Goal: Information Seeking & Learning: Learn about a topic

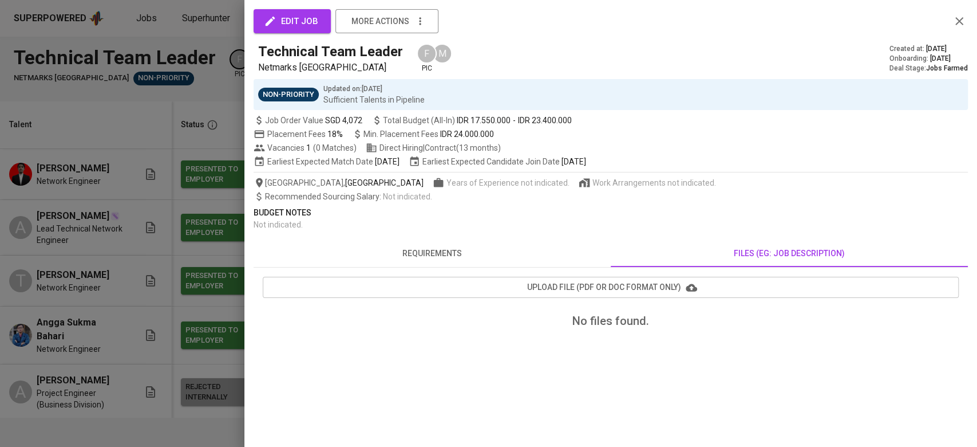
click at [412, 271] on div "edit job more actions Technical Team Leader Netmarks [GEOGRAPHIC_DATA] F pic M …" at bounding box center [611, 179] width 715 height 330
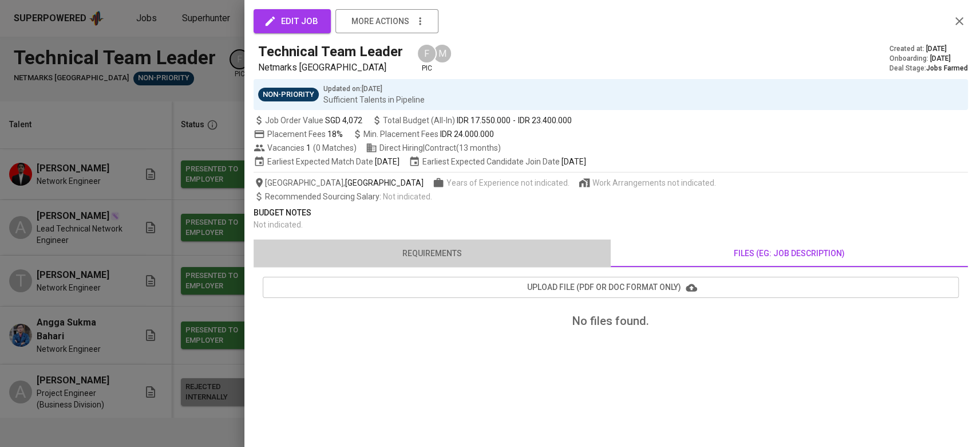
click at [409, 255] on span "requirements" at bounding box center [433, 253] width 344 height 14
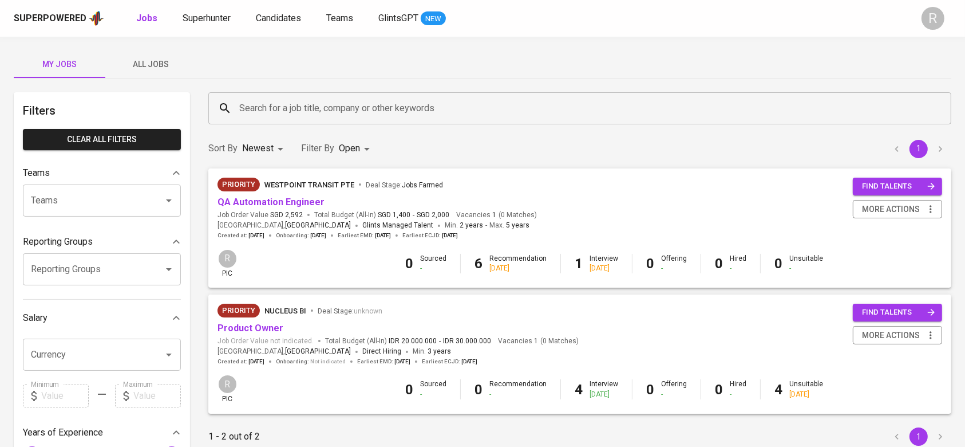
click at [128, 56] on button "All Jobs" at bounding box center [151, 63] width 92 height 27
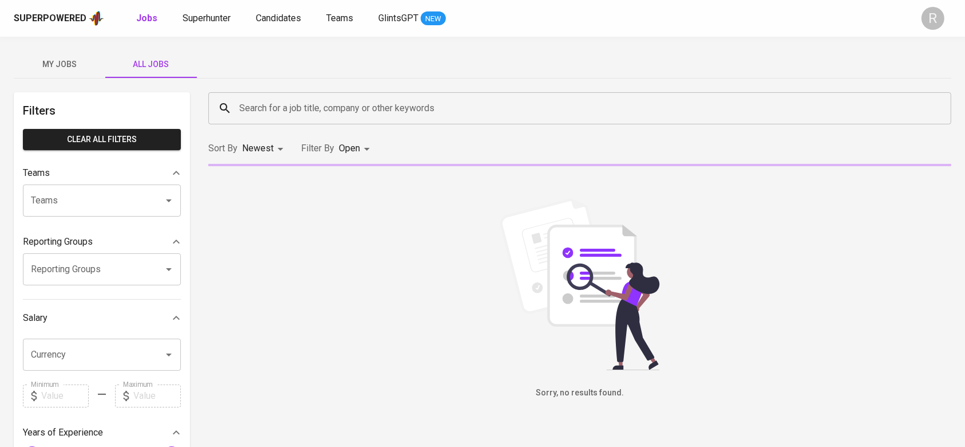
click at [287, 116] on input "Search for a job title, company or other keywords" at bounding box center [582, 108] width 693 height 22
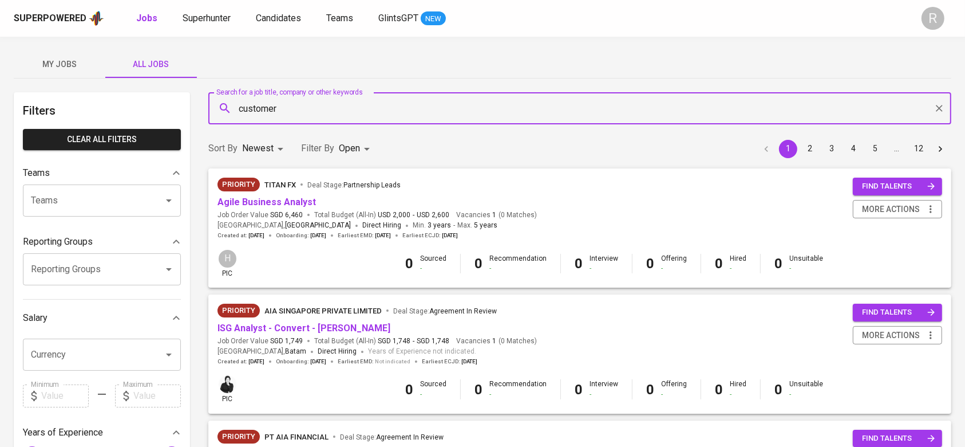
type input "customer"
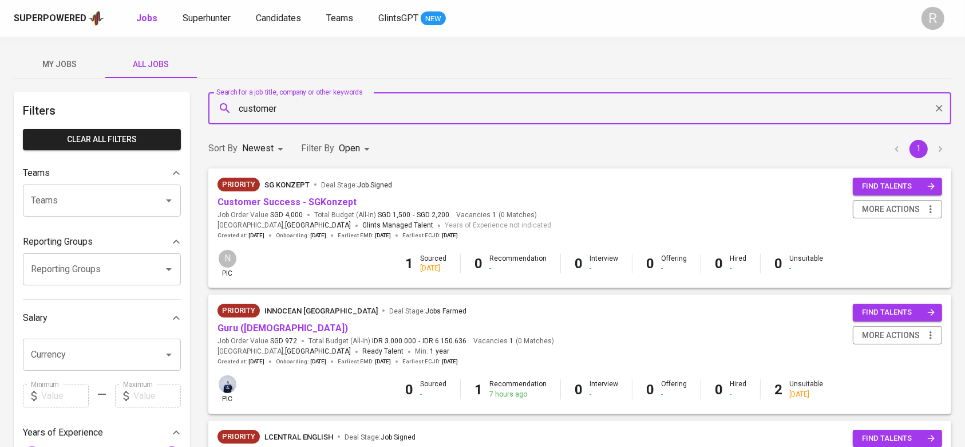
scroll to position [152, 0]
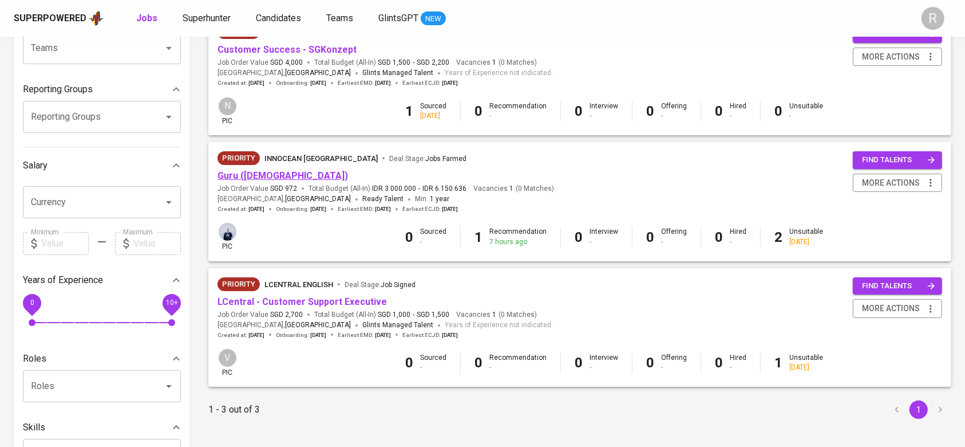
click at [252, 179] on link "Guru ([DEMOGRAPHIC_DATA])" at bounding box center [283, 175] width 131 height 11
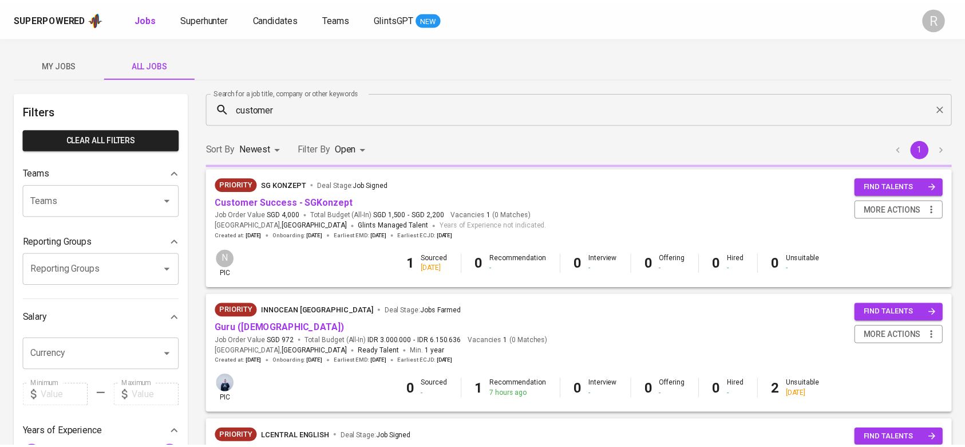
scroll to position [152, 0]
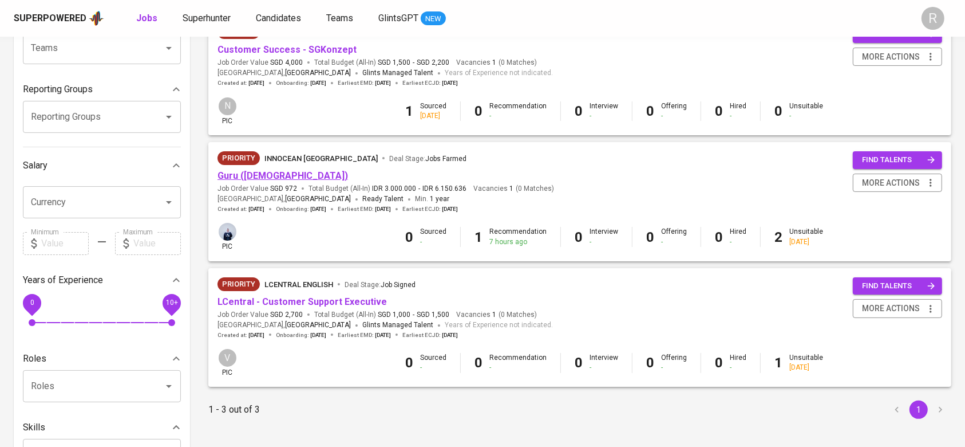
click at [226, 170] on link "Guru ([DEMOGRAPHIC_DATA])" at bounding box center [283, 175] width 131 height 11
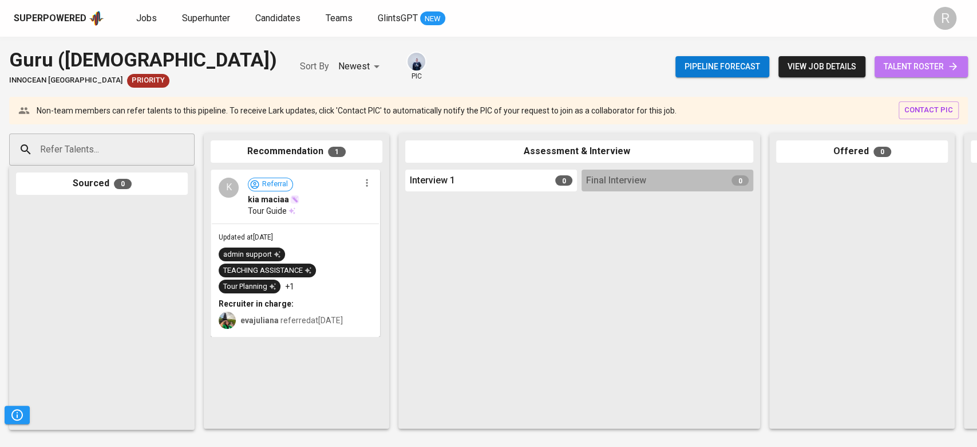
click at [892, 68] on span "talent roster" at bounding box center [921, 67] width 75 height 14
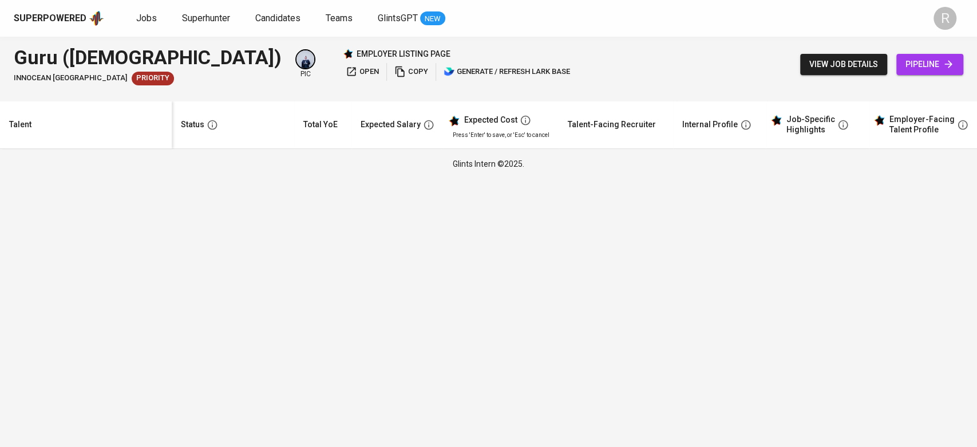
click at [822, 80] on div "view job details pipeline" at bounding box center [881, 65] width 163 height 42
click at [818, 68] on span "view job details" at bounding box center [844, 64] width 69 height 14
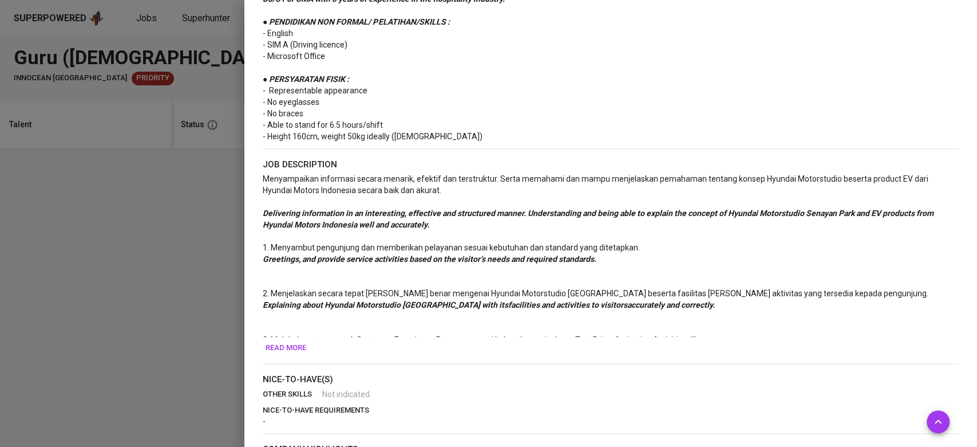
scroll to position [177, 0]
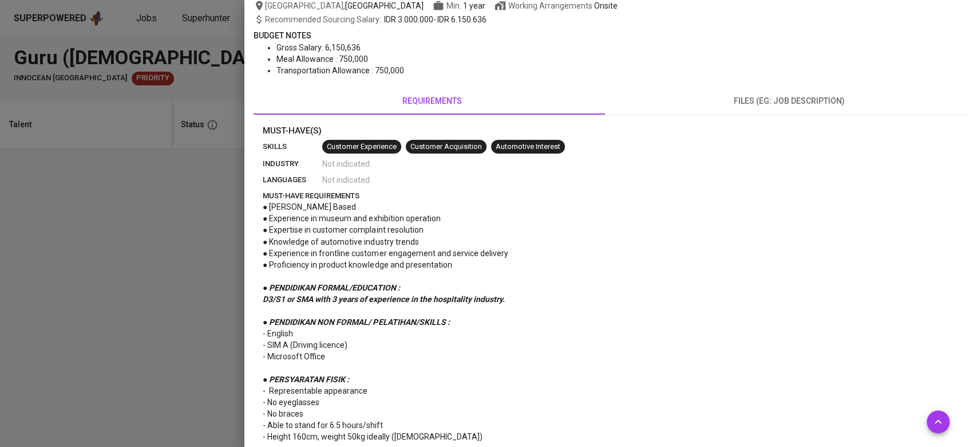
click at [774, 85] on div "edit job more actions Guru ([DEMOGRAPHIC_DATA]) Innocean [GEOGRAPHIC_DATA] pic …" at bounding box center [611, 440] width 715 height 1207
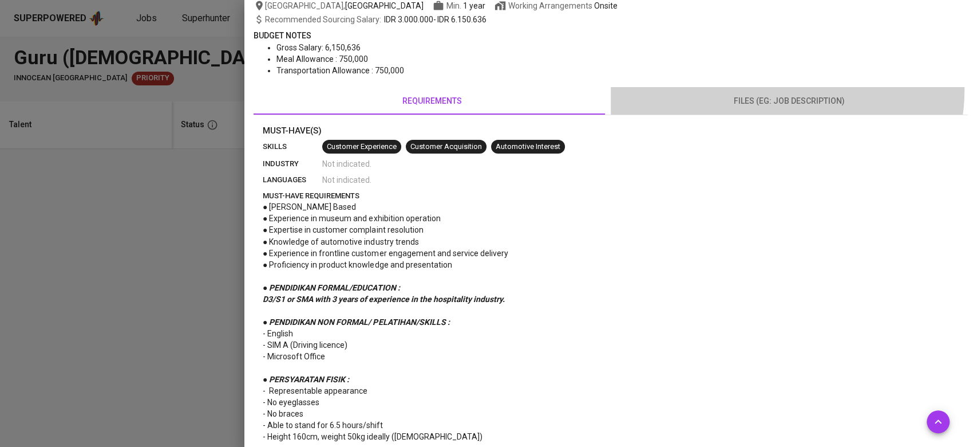
click at [777, 89] on button "files (eg: job description)" at bounding box center [789, 100] width 357 height 27
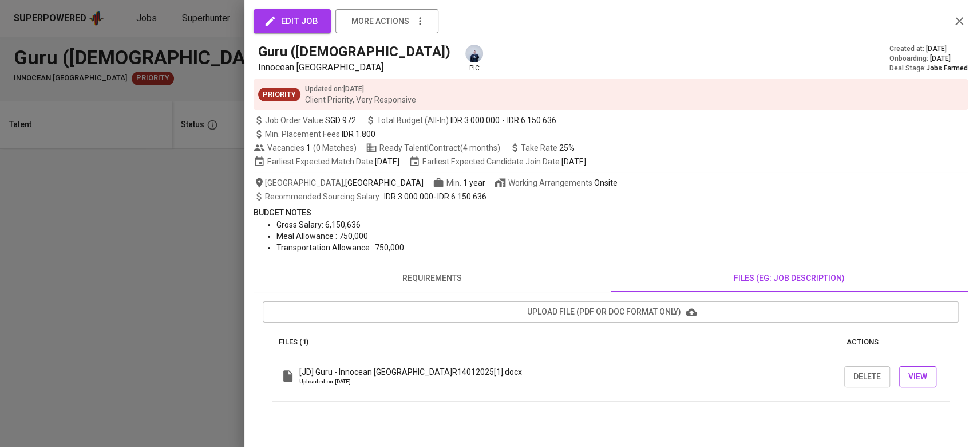
click at [914, 378] on span "View" at bounding box center [918, 376] width 19 height 14
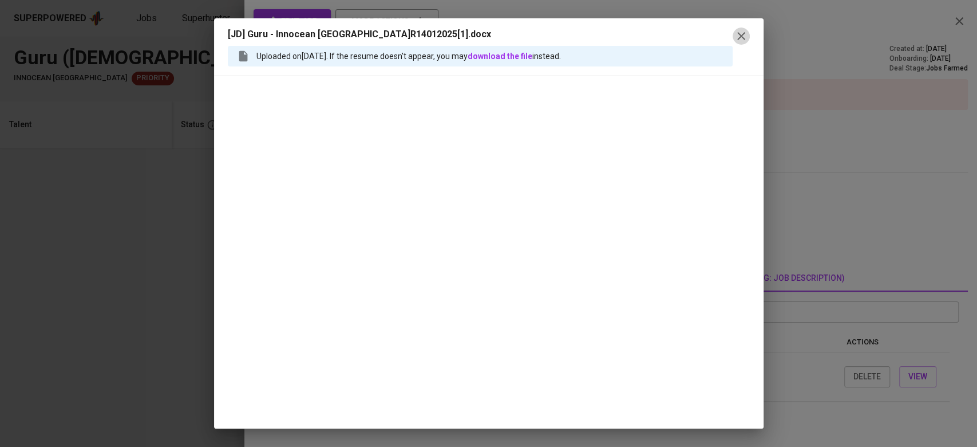
click at [742, 38] on icon "button" at bounding box center [742, 36] width 14 height 14
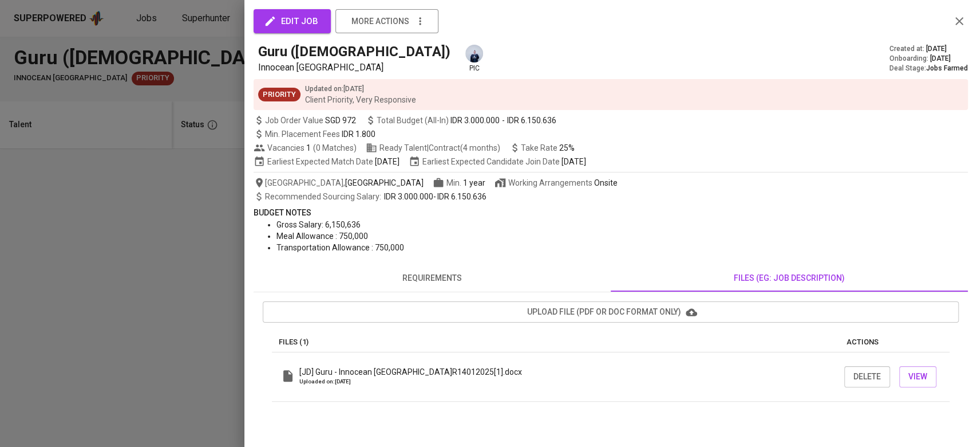
click at [425, 271] on span "requirements" at bounding box center [433, 278] width 344 height 14
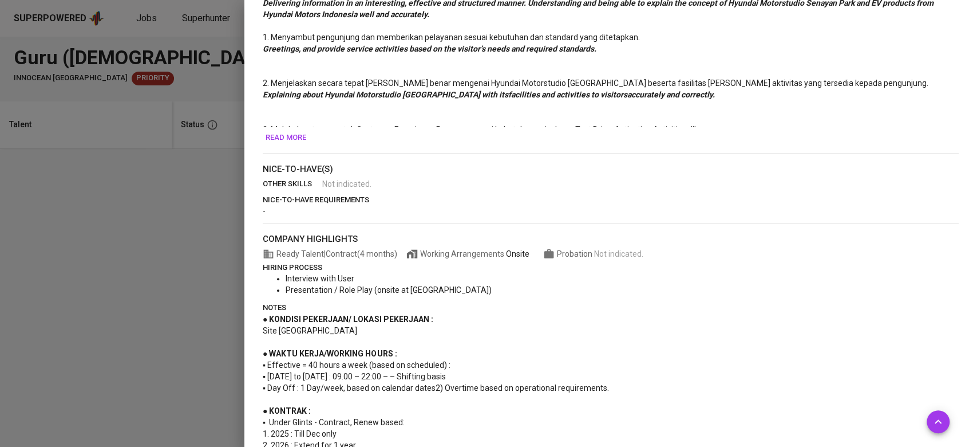
scroll to position [788, 0]
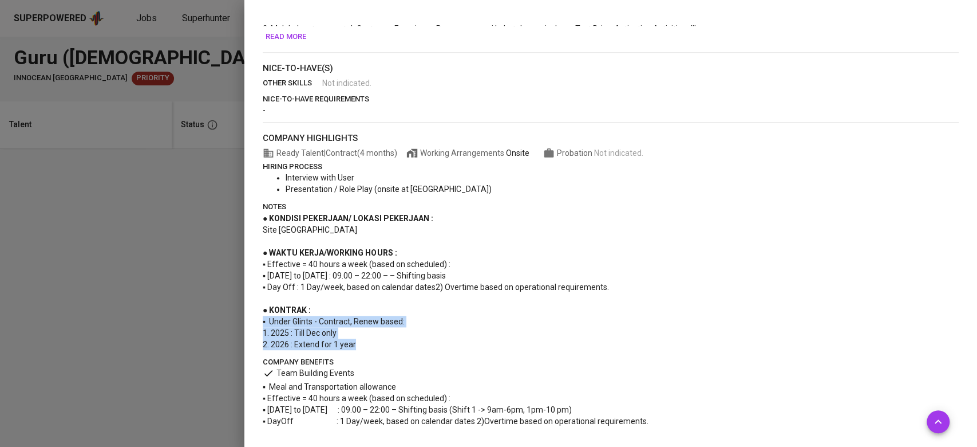
drag, startPoint x: 261, startPoint y: 324, endPoint x: 366, endPoint y: 348, distance: 108.1
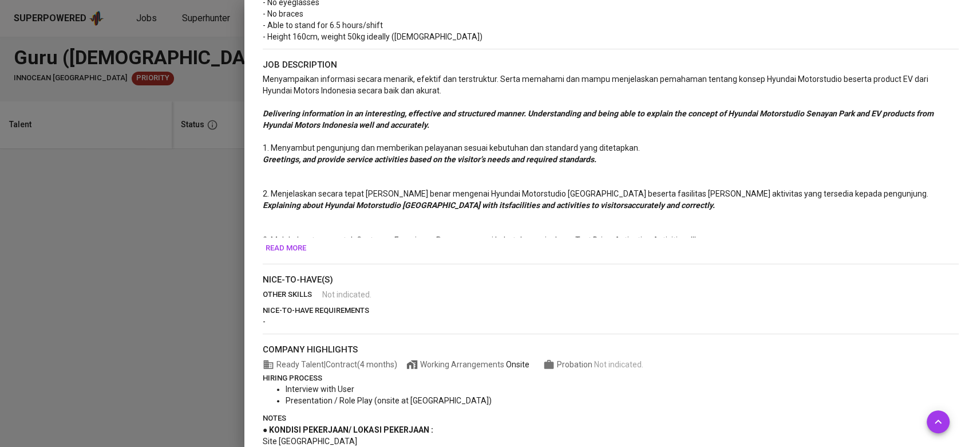
scroll to position [575, 0]
click at [300, 242] on button "Read more" at bounding box center [286, 249] width 46 height 18
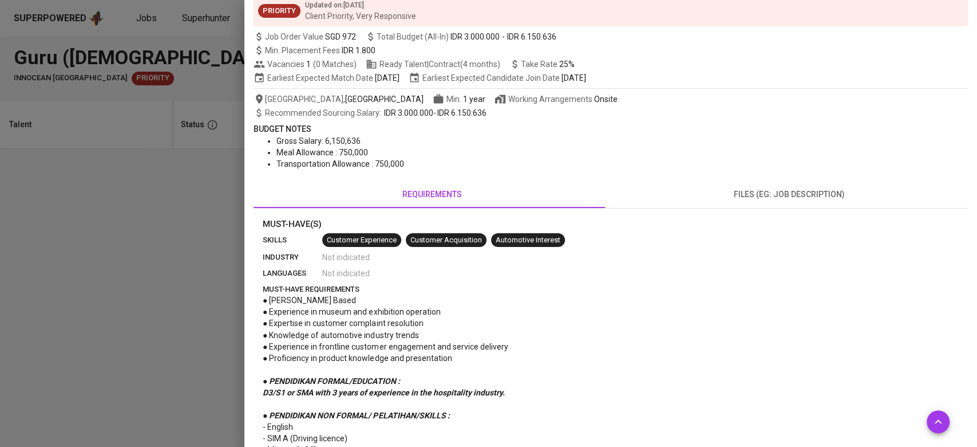
scroll to position [152, 0]
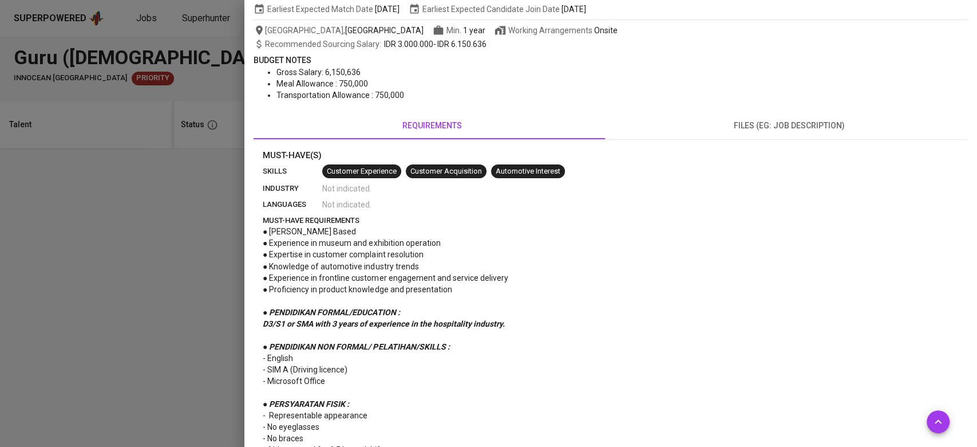
click at [747, 138] on button "files (eg: job description)" at bounding box center [789, 125] width 357 height 27
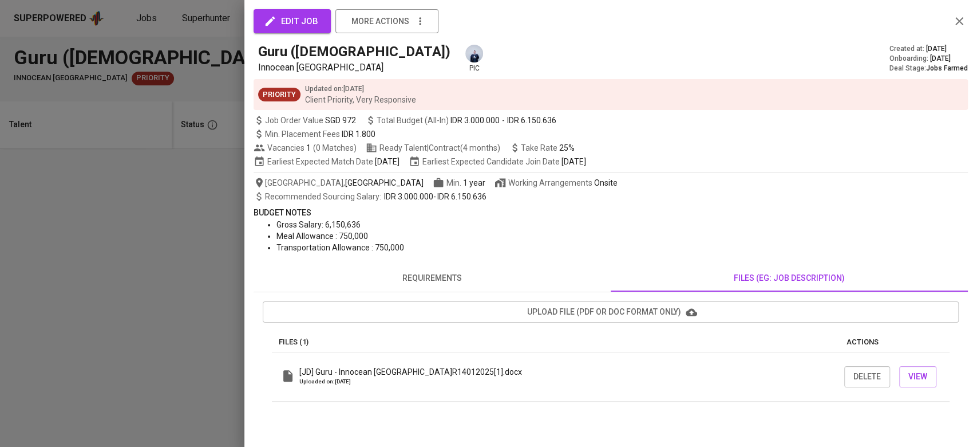
click at [414, 283] on span "requirements" at bounding box center [433, 278] width 344 height 14
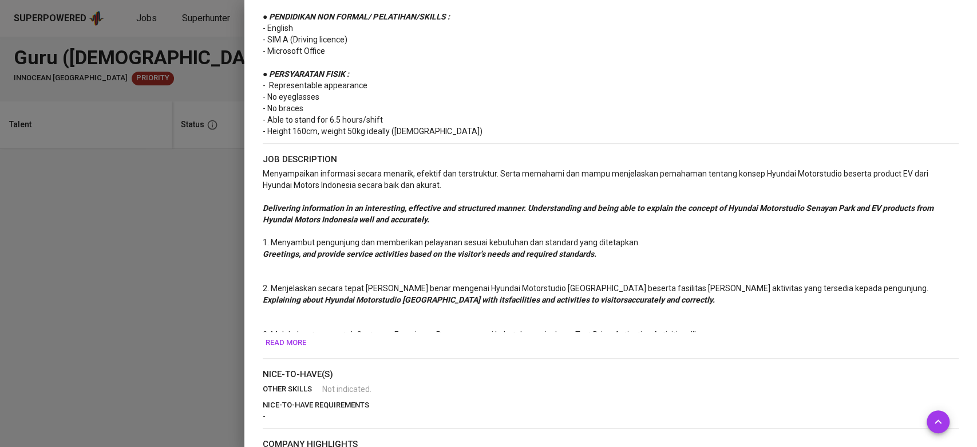
scroll to position [788, 0]
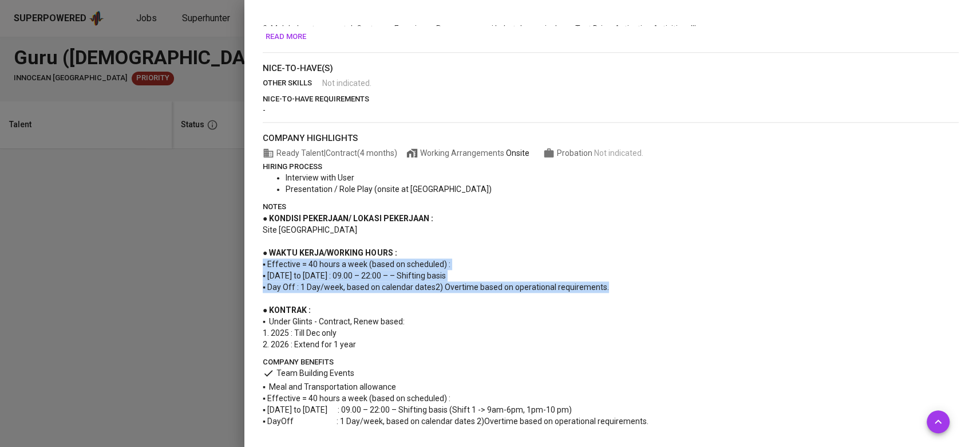
drag, startPoint x: 255, startPoint y: 259, endPoint x: 650, endPoint y: 290, distance: 396.9
copy div "▪ Effective = 40 hours a week (based on scheduled) : ▪ [DATE] to [DATE] : 09.00…"
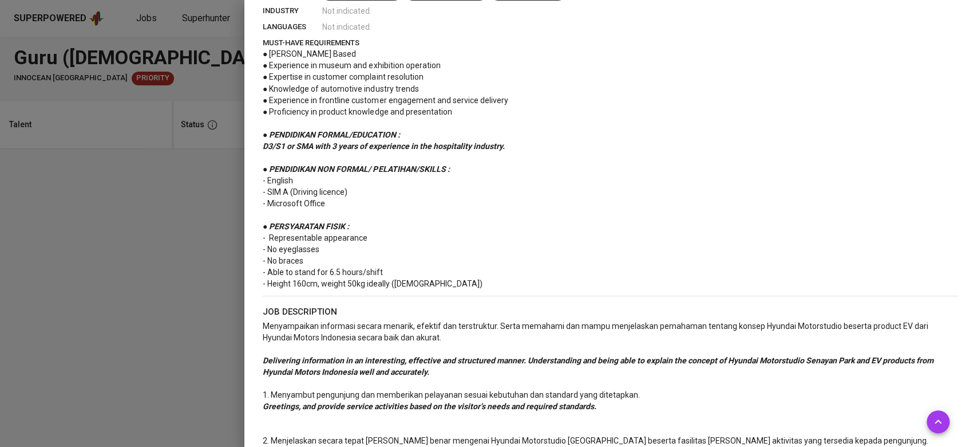
scroll to position [253, 0]
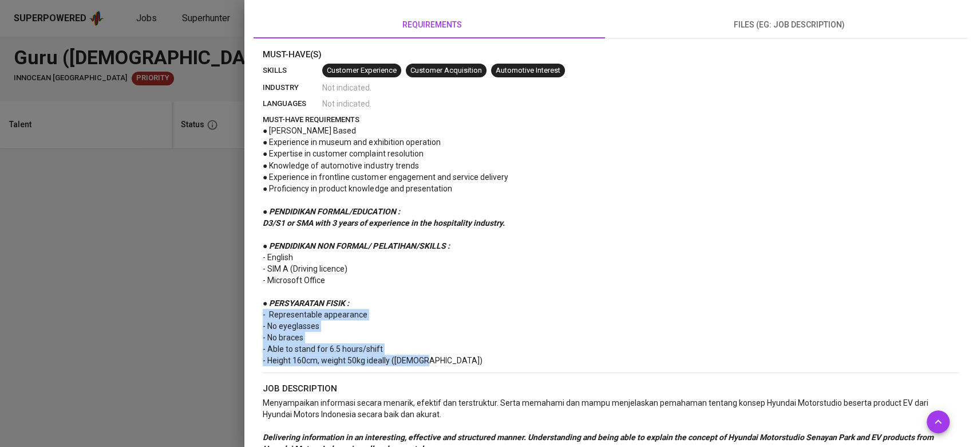
drag, startPoint x: 257, startPoint y: 316, endPoint x: 429, endPoint y: 358, distance: 177.3
copy div "- Representable appearance - No eyeglasses - No braces - Able to stand for 6.5 …"
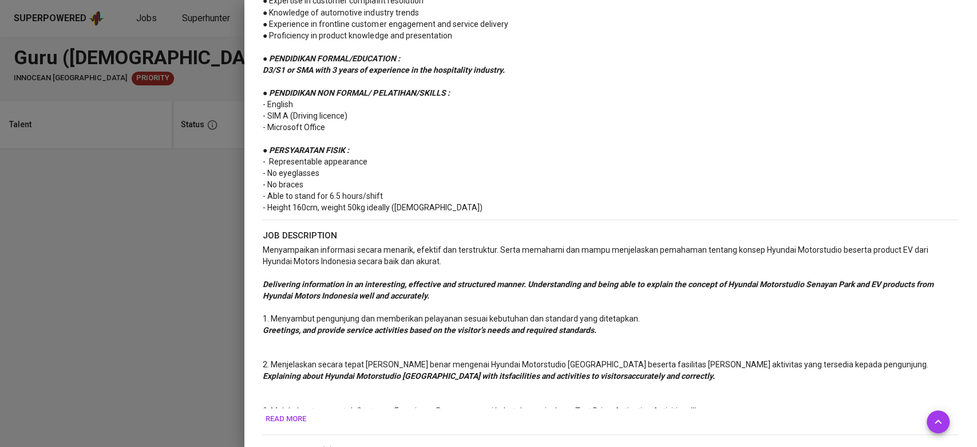
click at [472, 235] on p "job description" at bounding box center [611, 235] width 696 height 13
copy div "- SIM A (Driving licence) - Microsoft Office"
drag, startPoint x: 261, startPoint y: 112, endPoint x: 364, endPoint y: 124, distance: 103.8
click at [364, 124] on div "Must-Have(s) skills Customer Experience Customer Acquisition Automotive Interes…" at bounding box center [611, 352] width 715 height 915
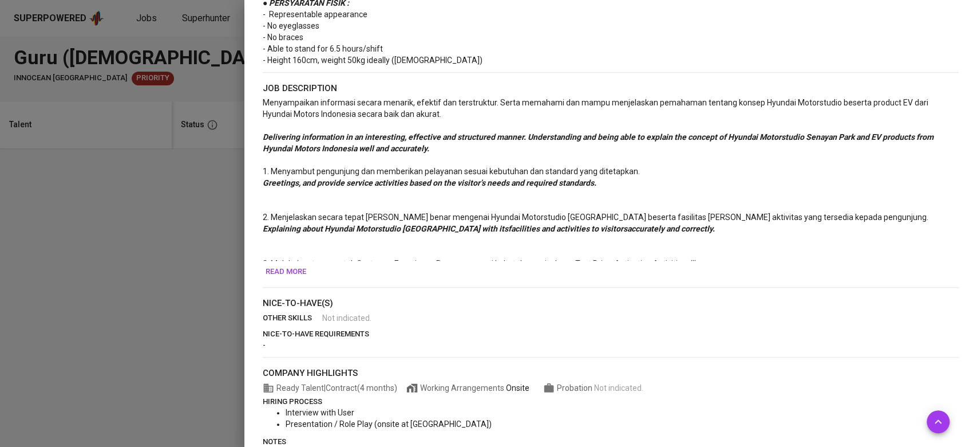
scroll to position [559, 0]
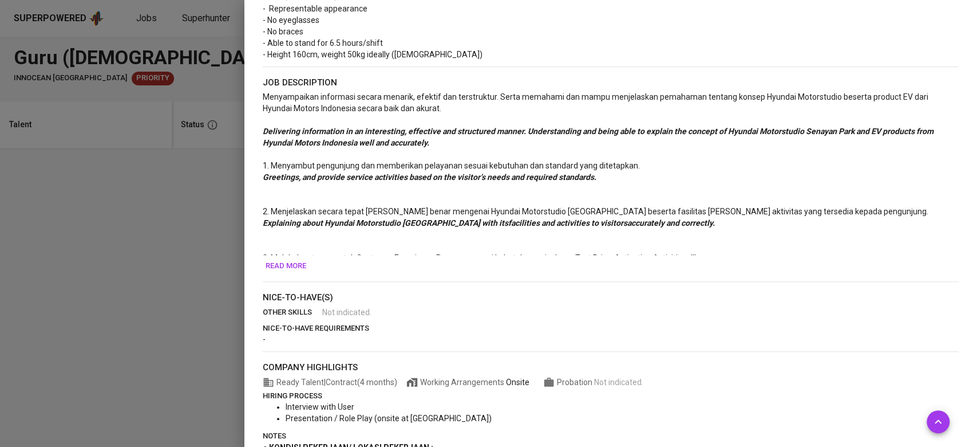
click at [279, 265] on span "Read more" at bounding box center [286, 265] width 41 height 13
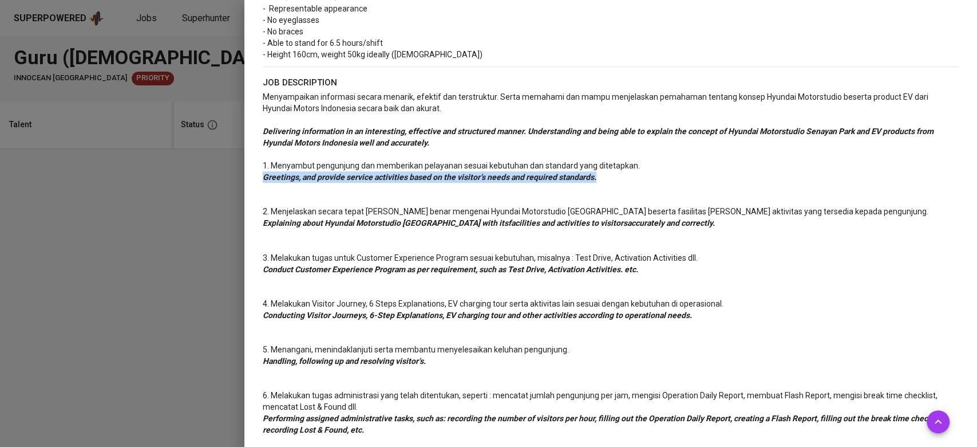
drag, startPoint x: 260, startPoint y: 182, endPoint x: 341, endPoint y: 184, distance: 81.3
click at [341, 184] on div "Must-Have(s) skills Customer Experience Customer Acquisition Automotive Interes…" at bounding box center [611, 358] width 715 height 1233
click at [385, 186] on p at bounding box center [611, 194] width 696 height 23
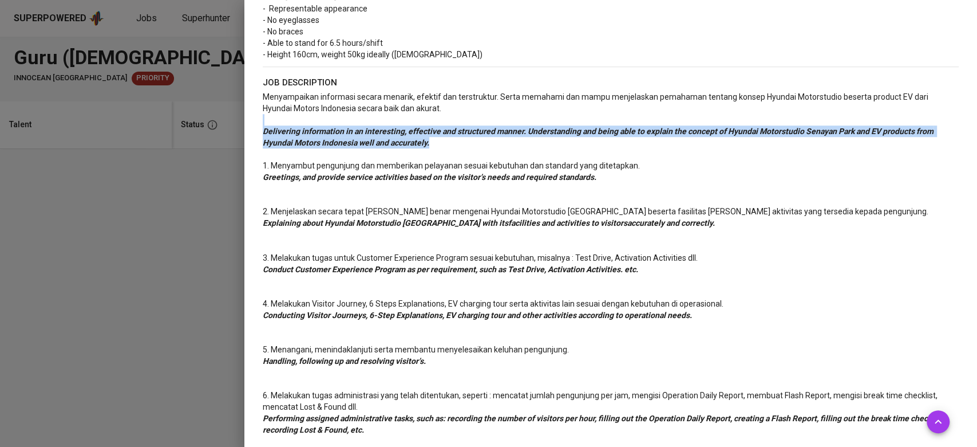
drag, startPoint x: 255, startPoint y: 125, endPoint x: 459, endPoint y: 143, distance: 205.2
click at [459, 143] on div "Must-Have(s) skills Customer Experience Customer Acquisition Automotive Interes…" at bounding box center [611, 358] width 715 height 1233
copy div "﻿ Delivering information in an interesting, effective and structured manner. Un…"
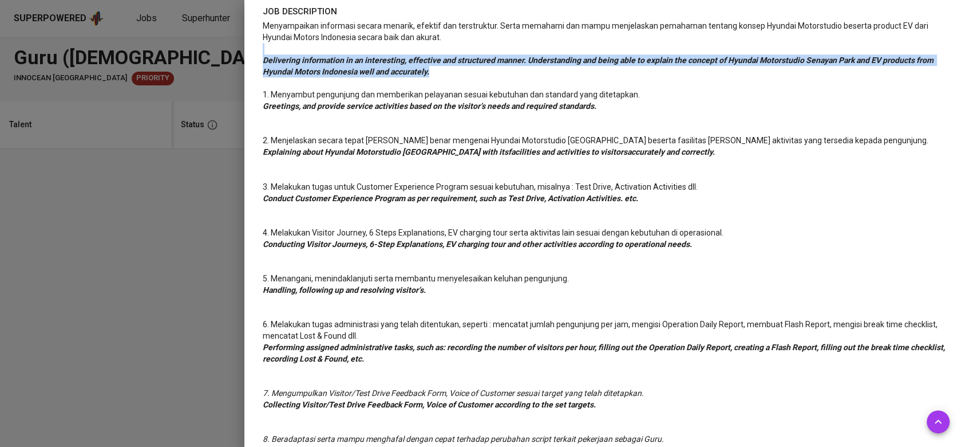
scroll to position [635, 0]
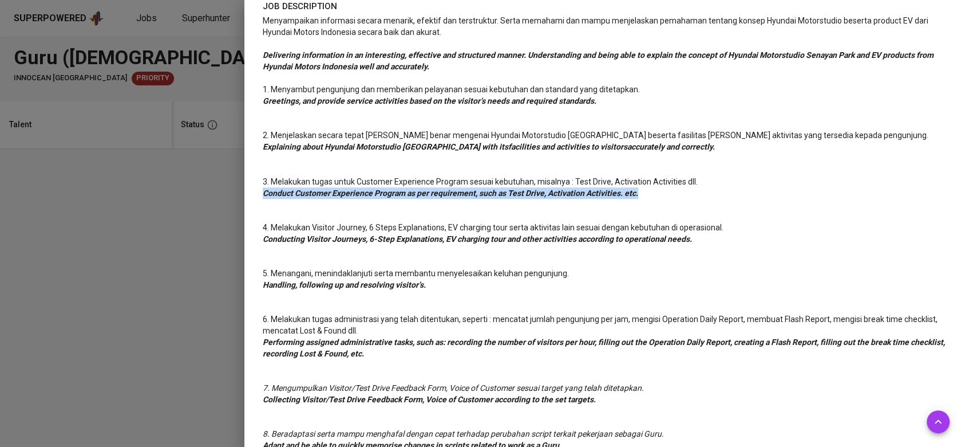
drag, startPoint x: 261, startPoint y: 192, endPoint x: 646, endPoint y: 191, distance: 385.3
click at [646, 191] on div "Must-Have(s) skills Customer Experience Customer Acquisition Automotive Interes…" at bounding box center [611, 282] width 715 height 1233
copy span "Conduct Customer Experience Program as per requirement, such as Test Drive, Act…"
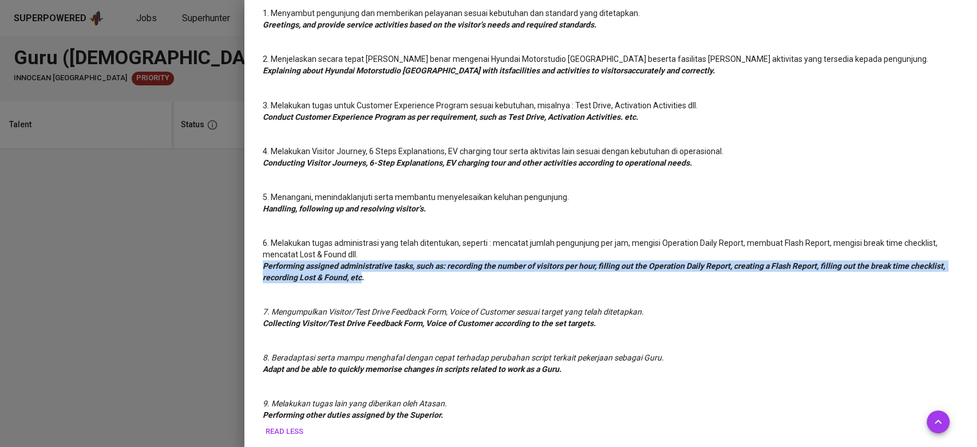
copy span "Performing assigned administrative tasks, such as: recording the number of visi…"
drag, startPoint x: 259, startPoint y: 267, endPoint x: 397, endPoint y: 275, distance: 138.2
click at [397, 275] on div "Must-Have(s) skills Customer Experience Customer Acquisition Automotive Interes…" at bounding box center [611, 206] width 715 height 1233
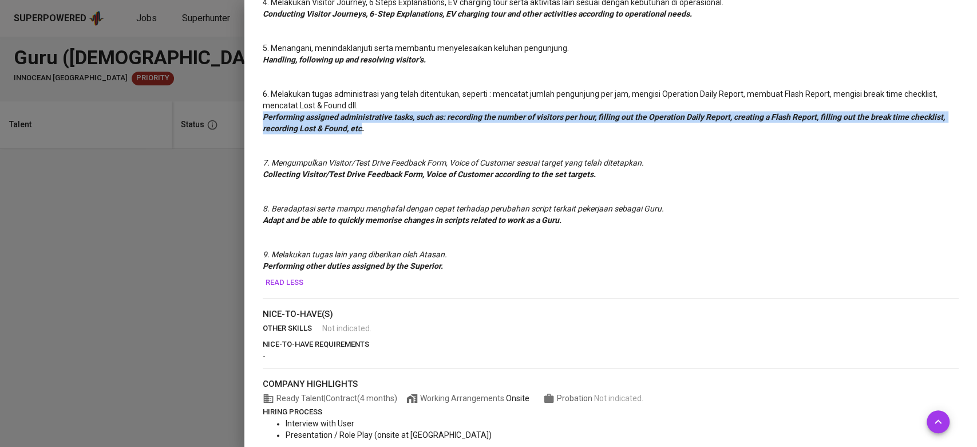
scroll to position [864, 0]
